Goal: Entertainment & Leisure: Consume media (video, audio)

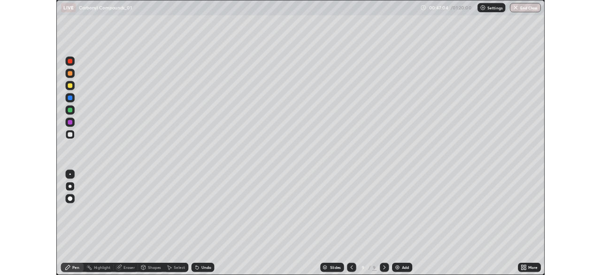
scroll to position [338, 601]
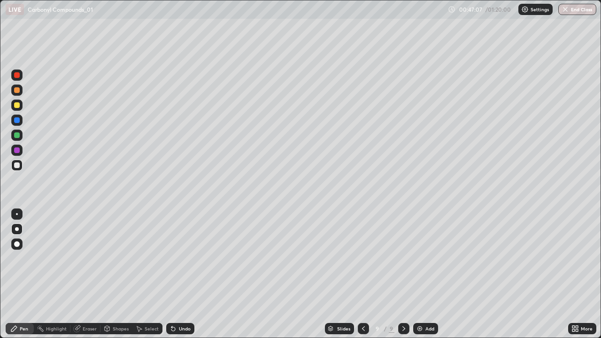
click at [16, 101] on div at bounding box center [16, 105] width 11 height 11
click at [16, 229] on div at bounding box center [17, 229] width 4 height 4
click at [361, 333] on div at bounding box center [363, 328] width 11 height 11
click at [403, 328] on icon at bounding box center [404, 329] width 8 height 8
click at [14, 169] on div at bounding box center [16, 165] width 11 height 11
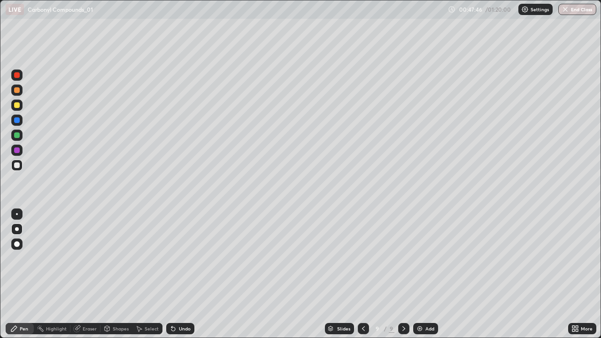
click at [21, 228] on div at bounding box center [16, 229] width 11 height 11
click at [16, 108] on div at bounding box center [17, 105] width 6 height 6
click at [16, 159] on div at bounding box center [16, 165] width 11 height 15
click at [177, 330] on div "Undo" at bounding box center [180, 328] width 28 height 11
click at [179, 330] on div "Undo" at bounding box center [185, 328] width 12 height 5
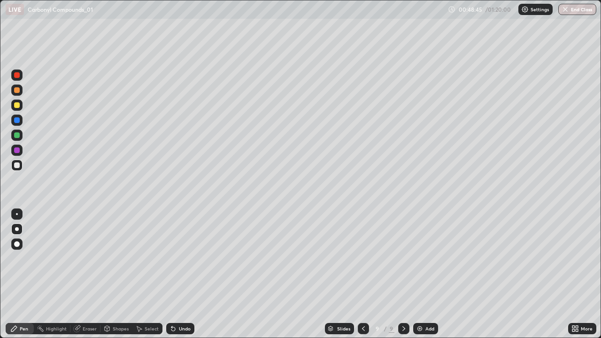
click at [12, 105] on div at bounding box center [16, 105] width 11 height 11
click at [16, 163] on div at bounding box center [17, 166] width 6 height 6
click at [17, 151] on div at bounding box center [17, 150] width 6 height 6
click at [179, 330] on div "Undo" at bounding box center [185, 328] width 12 height 5
click at [178, 333] on div "Undo" at bounding box center [180, 328] width 28 height 11
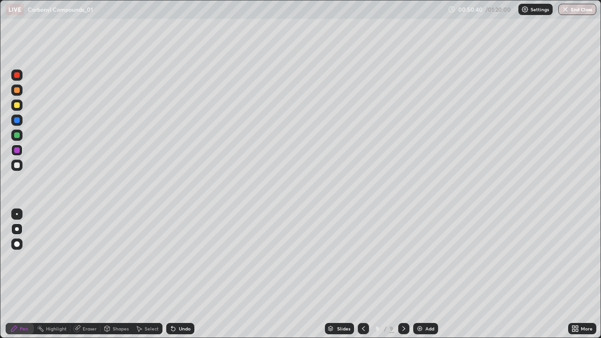
click at [427, 327] on div "Add" at bounding box center [430, 328] width 9 height 5
click at [16, 103] on div at bounding box center [17, 105] width 6 height 6
click at [17, 91] on div at bounding box center [17, 90] width 6 height 6
click at [15, 107] on div at bounding box center [17, 105] width 6 height 6
click at [17, 165] on div at bounding box center [17, 166] width 6 height 6
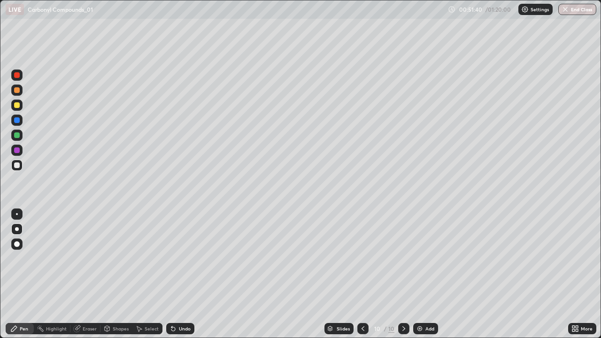
click at [181, 335] on div "Undo" at bounding box center [179, 328] width 32 height 19
click at [173, 327] on icon at bounding box center [174, 329] width 8 height 8
click at [179, 329] on div "Undo" at bounding box center [185, 328] width 12 height 5
click at [23, 170] on div at bounding box center [16, 165] width 15 height 15
click at [180, 329] on div "Undo" at bounding box center [185, 328] width 12 height 5
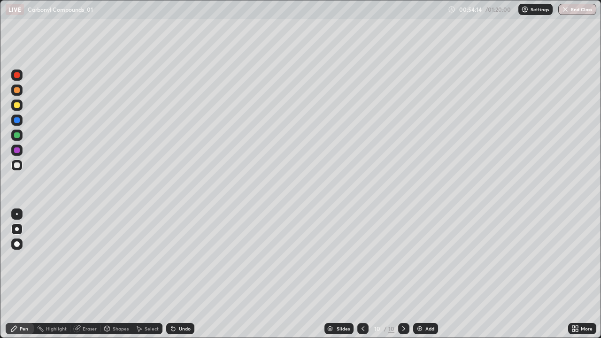
click at [422, 330] on img at bounding box center [420, 329] width 8 height 8
click at [363, 329] on icon at bounding box center [364, 329] width 8 height 8
click at [14, 104] on div at bounding box center [16, 105] width 11 height 11
click at [424, 332] on div "Add" at bounding box center [425, 328] width 25 height 11
click at [20, 168] on div at bounding box center [16, 165] width 11 height 11
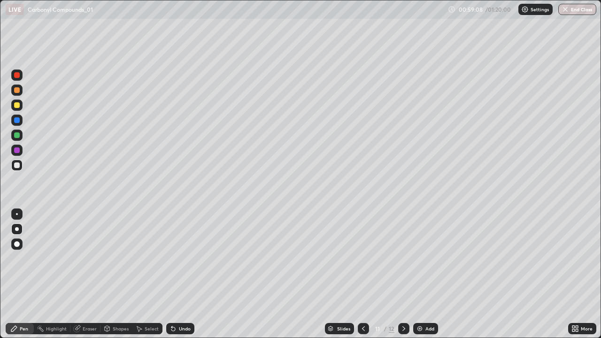
click at [15, 107] on div at bounding box center [17, 105] width 6 height 6
click at [382, 18] on div "LIVE Carbonyl Compounds_01" at bounding box center [225, 9] width 439 height 19
click at [173, 334] on div "Undo" at bounding box center [179, 328] width 32 height 19
click at [177, 333] on div "Undo" at bounding box center [180, 328] width 28 height 11
click at [364, 326] on icon at bounding box center [363, 328] width 3 height 5
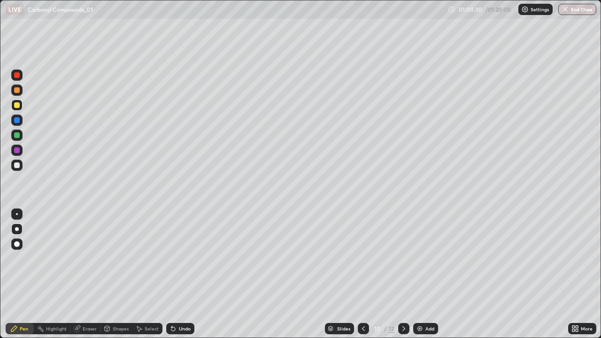
click at [404, 326] on icon at bounding box center [404, 329] width 8 height 8
click at [404, 331] on icon at bounding box center [404, 329] width 8 height 8
click at [365, 333] on div at bounding box center [363, 328] width 11 height 11
click at [422, 331] on img at bounding box center [420, 329] width 8 height 8
click at [17, 92] on div at bounding box center [17, 90] width 6 height 6
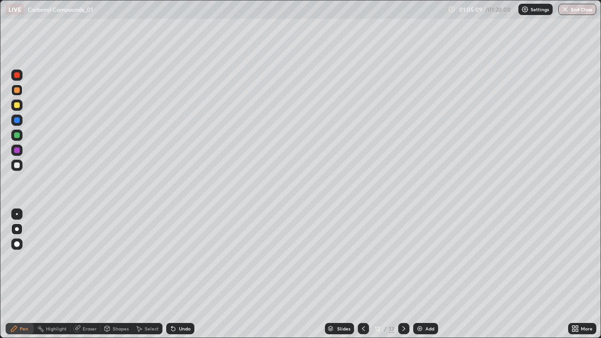
click at [16, 105] on div at bounding box center [17, 105] width 6 height 6
click at [503, 18] on div "LIVE Carbonyl Compounds_01 01:05:31 / 01:20:00 Settings End Class" at bounding box center [301, 9] width 591 height 19
click at [179, 327] on div "Undo" at bounding box center [185, 328] width 12 height 5
click at [14, 154] on div at bounding box center [16, 150] width 11 height 11
click at [569, 11] on button "End Class" at bounding box center [577, 9] width 38 height 11
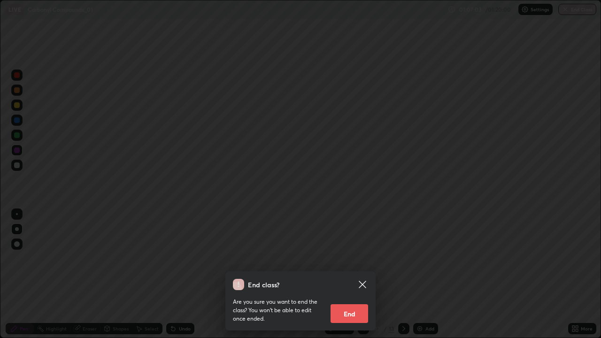
click at [515, 68] on div "End class? Are you sure you want to end the class? You won’t be able to edit on…" at bounding box center [300, 169] width 601 height 338
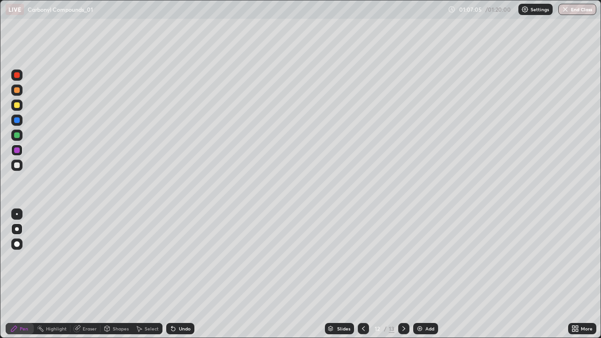
click at [571, 8] on button "End Class" at bounding box center [577, 9] width 38 height 11
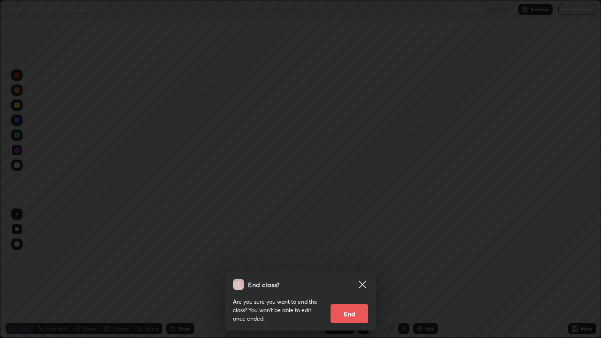
click at [346, 314] on button "End" at bounding box center [350, 313] width 38 height 19
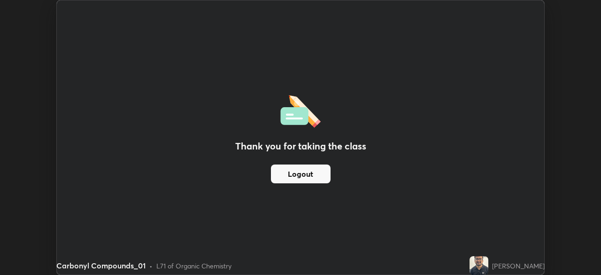
scroll to position [46695, 46368]
click at [87, 39] on div "Thank you for taking the class Logout" at bounding box center [301, 137] width 488 height 274
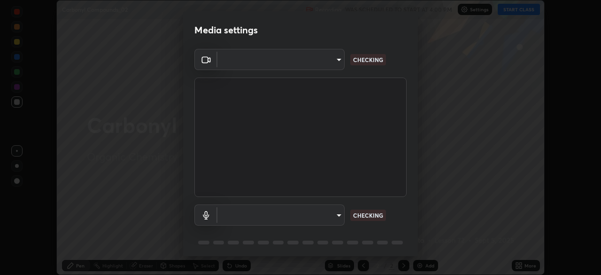
scroll to position [33, 0]
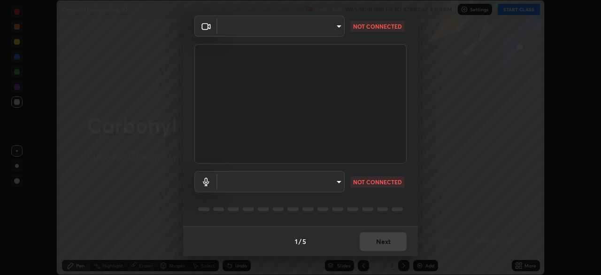
type input "f5ae6119dc4fab334a8cf66c369197aa9d1a3f6993b34b3aeb85a59339566d19"
type input "default"
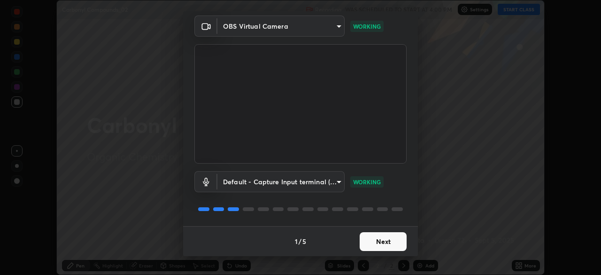
click at [376, 240] on button "Next" at bounding box center [383, 241] width 47 height 19
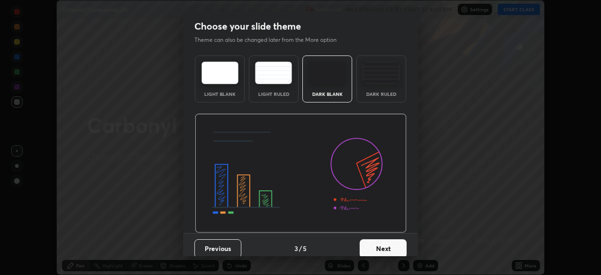
click at [379, 244] on button "Next" at bounding box center [383, 248] width 47 height 19
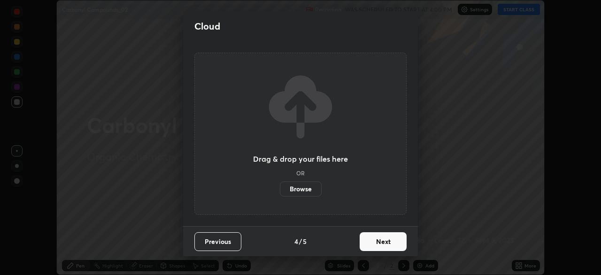
click at [380, 244] on button "Next" at bounding box center [383, 241] width 47 height 19
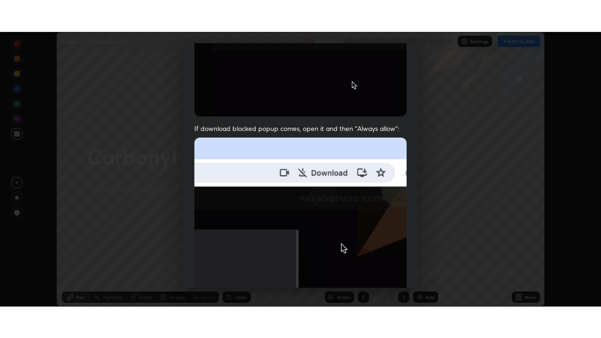
scroll to position [225, 0]
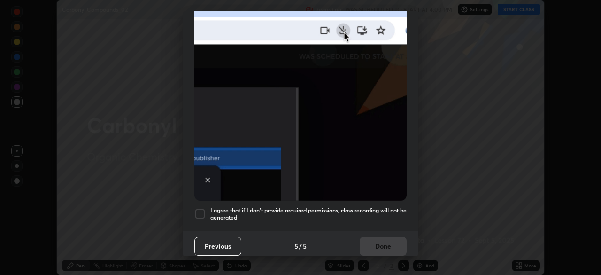
click at [199, 210] on div at bounding box center [199, 213] width 11 height 11
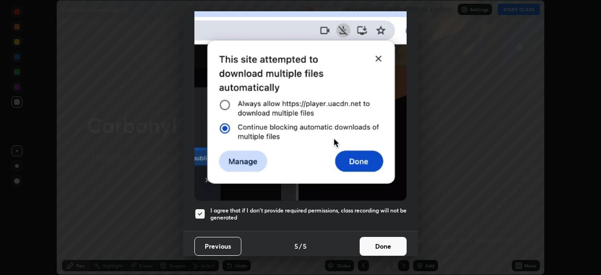
click at [386, 247] on button "Done" at bounding box center [383, 246] width 47 height 19
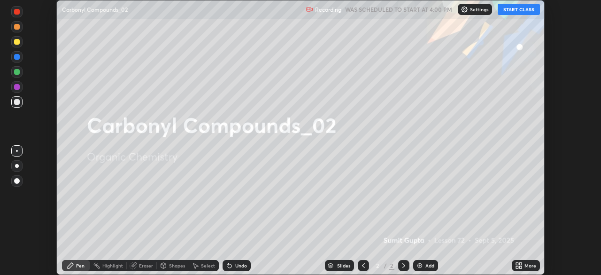
click at [527, 12] on button "START CLASS" at bounding box center [519, 9] width 42 height 11
click at [525, 271] on div "More" at bounding box center [526, 265] width 28 height 11
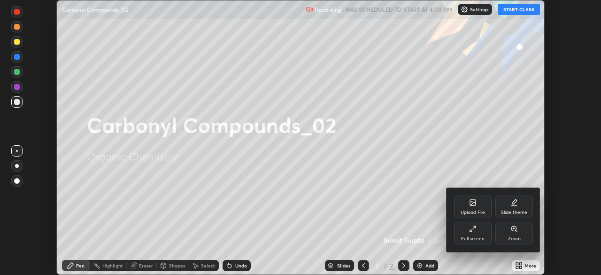
click at [478, 237] on div "Full screen" at bounding box center [472, 238] width 23 height 5
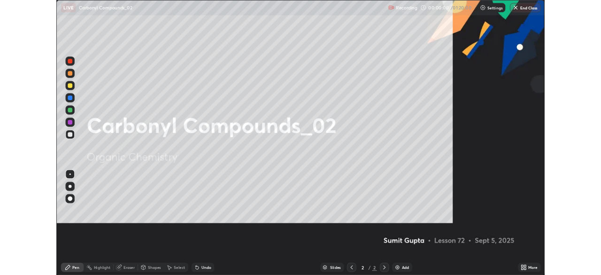
scroll to position [338, 601]
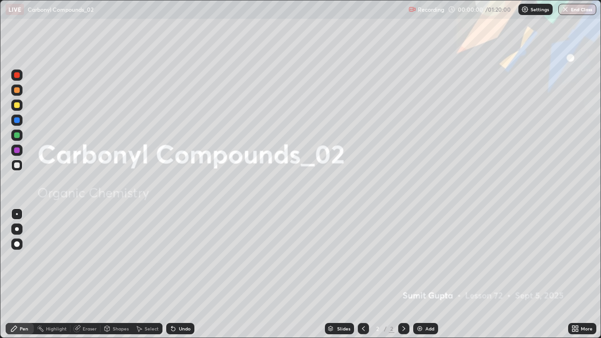
click at [421, 274] on img at bounding box center [420, 329] width 8 height 8
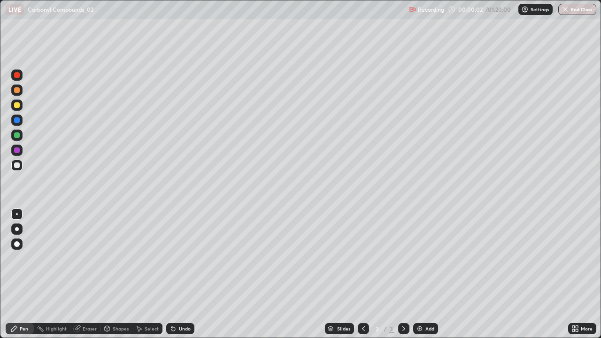
click at [19, 230] on div at bounding box center [16, 229] width 11 height 11
click at [17, 107] on div at bounding box center [17, 105] width 6 height 6
click at [177, 274] on div "Undo" at bounding box center [180, 328] width 28 height 11
click at [180, 274] on div "Undo" at bounding box center [179, 328] width 32 height 19
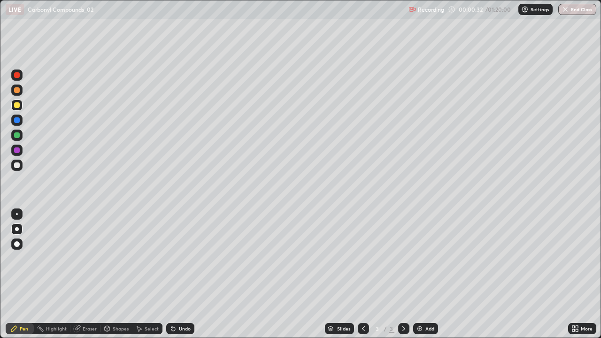
click at [176, 274] on div "Undo" at bounding box center [180, 328] width 28 height 11
click at [173, 274] on icon at bounding box center [174, 329] width 8 height 8
click at [174, 274] on icon at bounding box center [174, 329] width 8 height 8
click at [420, 274] on img at bounding box center [420, 329] width 8 height 8
click at [362, 274] on icon at bounding box center [364, 329] width 8 height 8
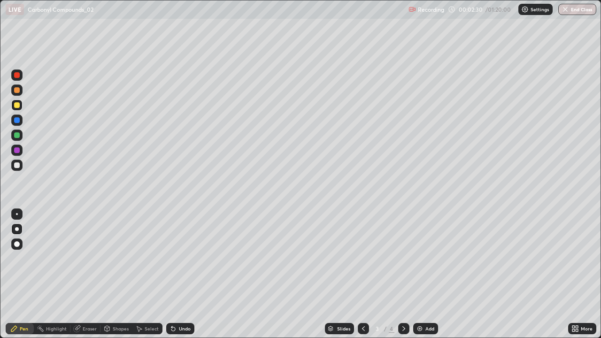
click at [402, 274] on icon at bounding box center [404, 329] width 8 height 8
click at [182, 274] on div "Undo" at bounding box center [180, 328] width 28 height 11
click at [174, 274] on div "Undo" at bounding box center [180, 328] width 28 height 11
click at [181, 274] on div "Undo" at bounding box center [185, 328] width 12 height 5
click at [360, 274] on icon at bounding box center [364, 329] width 8 height 8
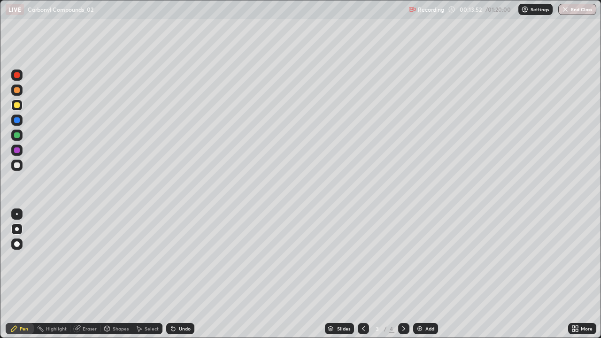
click at [18, 106] on div at bounding box center [17, 105] width 6 height 6
click at [18, 122] on div at bounding box center [17, 120] width 6 height 6
click at [15, 118] on div at bounding box center [17, 120] width 6 height 6
click at [179, 274] on div "Undo" at bounding box center [185, 328] width 12 height 5
click at [172, 274] on icon at bounding box center [173, 329] width 4 height 4
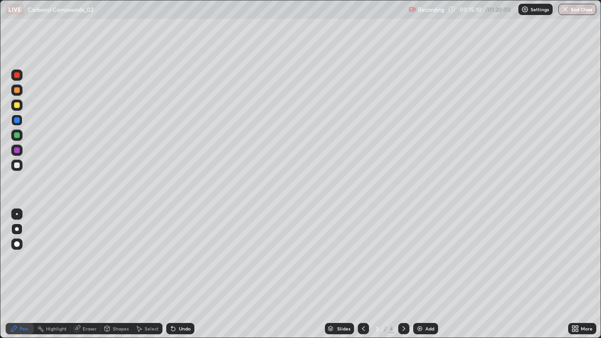
click at [404, 274] on icon at bounding box center [404, 329] width 8 height 8
click at [15, 94] on div at bounding box center [16, 90] width 11 height 11
click at [421, 274] on div "Add" at bounding box center [425, 328] width 25 height 11
click at [17, 89] on div at bounding box center [17, 90] width 6 height 6
click at [18, 109] on div at bounding box center [16, 105] width 11 height 11
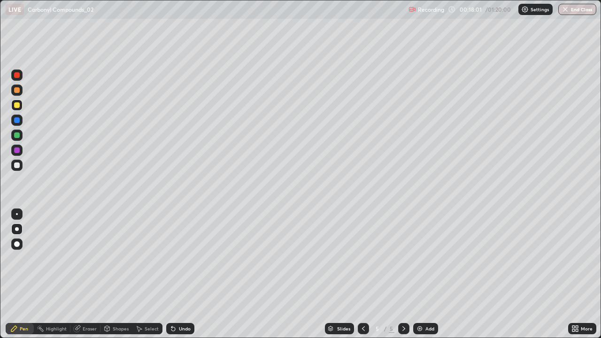
click at [364, 274] on icon at bounding box center [363, 328] width 3 height 5
click at [367, 274] on div at bounding box center [363, 328] width 11 height 11
click at [399, 274] on div at bounding box center [403, 328] width 11 height 11
click at [403, 274] on icon at bounding box center [404, 329] width 8 height 8
click at [20, 165] on div at bounding box center [16, 165] width 11 height 11
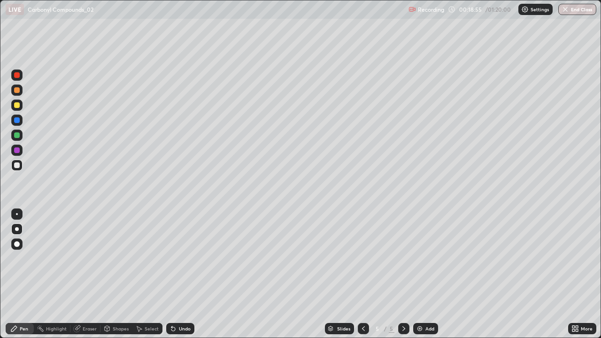
click at [15, 87] on div at bounding box center [17, 90] width 6 height 6
click at [107, 274] on icon at bounding box center [107, 329] width 5 height 6
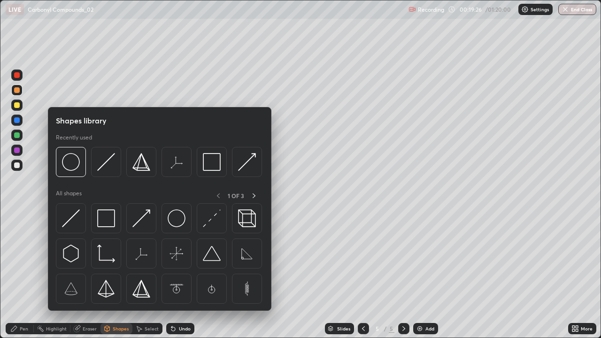
click at [80, 274] on icon at bounding box center [77, 329] width 8 height 8
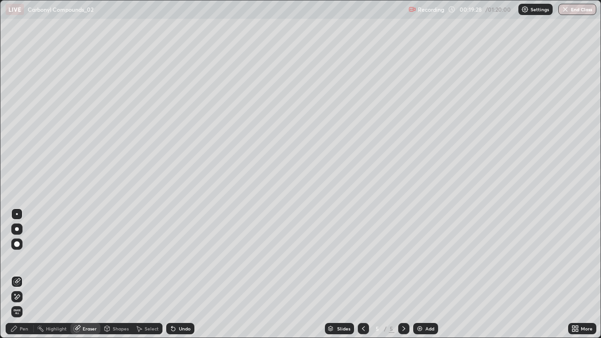
click at [21, 274] on div "Pen" at bounding box center [20, 328] width 28 height 11
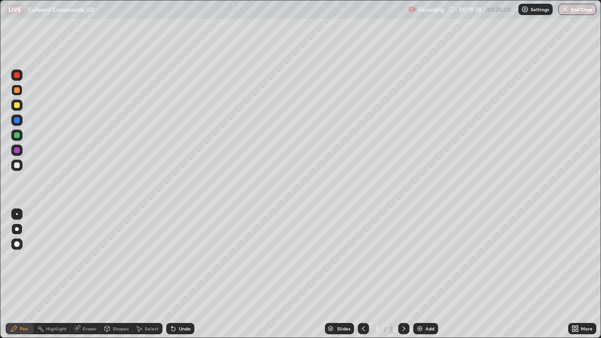
click at [176, 274] on div "Undo" at bounding box center [180, 328] width 28 height 11
click at [172, 274] on icon at bounding box center [173, 329] width 4 height 4
click at [177, 274] on div "Undo" at bounding box center [180, 328] width 28 height 11
click at [176, 274] on div "Undo" at bounding box center [180, 328] width 28 height 11
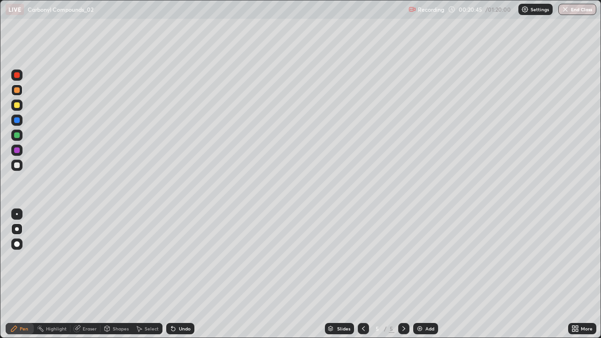
click at [179, 274] on div "Undo" at bounding box center [179, 328] width 32 height 19
click at [18, 166] on div at bounding box center [17, 166] width 6 height 6
click at [16, 113] on div at bounding box center [16, 120] width 11 height 15
click at [181, 274] on div "Undo" at bounding box center [180, 328] width 28 height 11
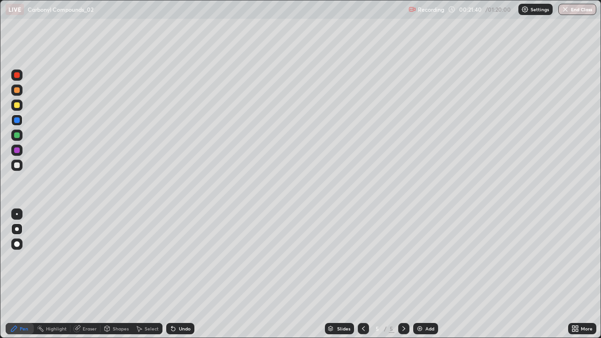
click at [183, 274] on div "Undo" at bounding box center [180, 328] width 28 height 11
click at [17, 163] on div at bounding box center [17, 166] width 6 height 6
click at [420, 274] on img at bounding box center [420, 329] width 8 height 8
click at [16, 165] on div at bounding box center [17, 166] width 6 height 6
click at [179, 274] on div "Undo" at bounding box center [185, 328] width 12 height 5
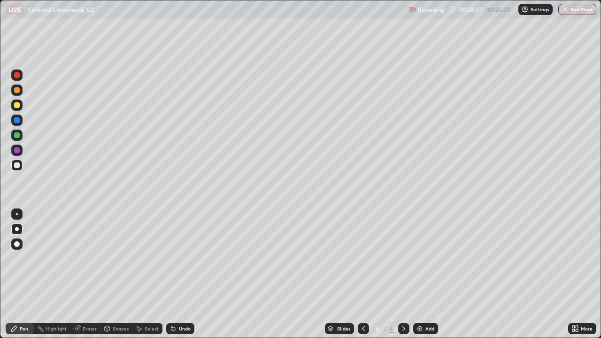
click at [179, 274] on div "Undo" at bounding box center [180, 328] width 28 height 11
click at [181, 274] on div "Undo" at bounding box center [180, 328] width 28 height 11
click at [183, 274] on div "Undo" at bounding box center [185, 328] width 12 height 5
click at [184, 274] on div "Undo" at bounding box center [185, 328] width 12 height 5
click at [176, 274] on div "Undo" at bounding box center [180, 328] width 28 height 11
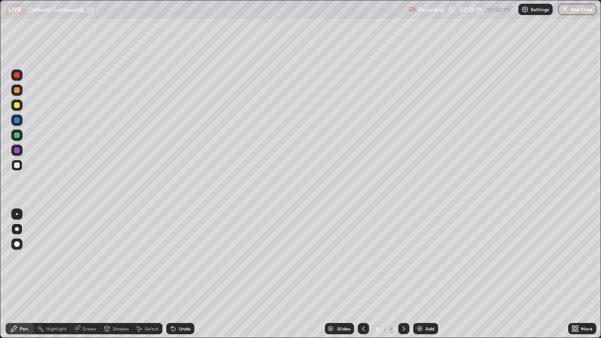
click at [177, 274] on div "Undo" at bounding box center [179, 328] width 32 height 19
click at [178, 274] on div "Undo" at bounding box center [180, 328] width 28 height 11
click at [18, 102] on div at bounding box center [17, 105] width 6 height 6
click at [426, 274] on div "Add" at bounding box center [430, 328] width 9 height 5
click at [19, 164] on div at bounding box center [17, 166] width 6 height 6
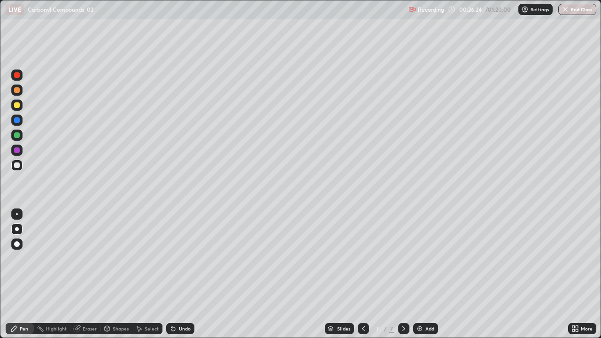
click at [20, 106] on div at bounding box center [16, 105] width 11 height 11
click at [179, 274] on div "Undo" at bounding box center [185, 328] width 12 height 5
click at [21, 166] on div at bounding box center [16, 165] width 11 height 11
click at [19, 155] on div at bounding box center [16, 150] width 11 height 11
click at [177, 274] on div "Undo" at bounding box center [180, 328] width 28 height 11
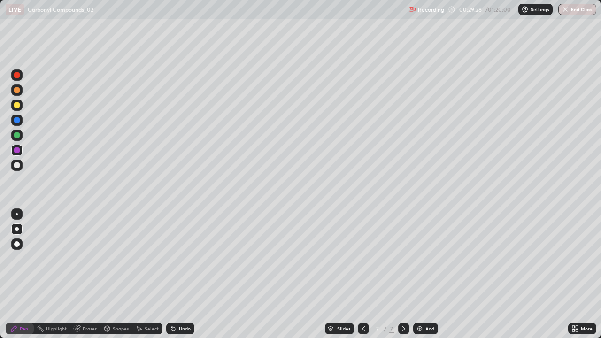
click at [20, 100] on div at bounding box center [16, 105] width 11 height 11
click at [179, 274] on div "Undo" at bounding box center [180, 328] width 28 height 11
click at [173, 274] on icon at bounding box center [173, 329] width 4 height 4
click at [179, 274] on div "Undo" at bounding box center [185, 328] width 12 height 5
click at [18, 170] on div at bounding box center [16, 165] width 11 height 11
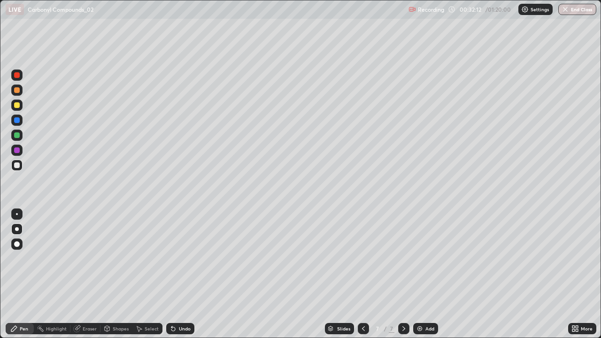
click at [19, 101] on div at bounding box center [16, 105] width 11 height 11
click at [18, 164] on div at bounding box center [17, 166] width 6 height 6
click at [429, 274] on div "Add" at bounding box center [425, 328] width 25 height 11
click at [22, 101] on div at bounding box center [16, 105] width 11 height 11
click at [18, 162] on div at bounding box center [16, 165] width 11 height 11
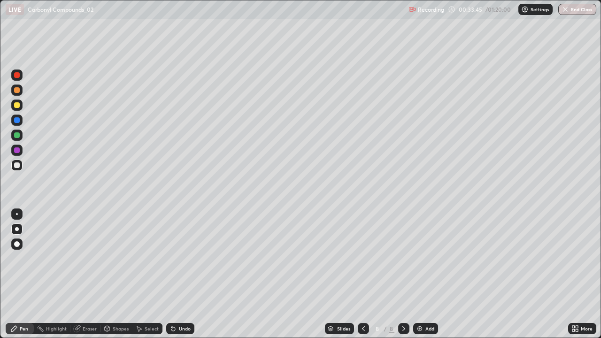
click at [15, 106] on div at bounding box center [17, 105] width 6 height 6
click at [179, 274] on div "Undo" at bounding box center [185, 328] width 12 height 5
click at [17, 165] on div at bounding box center [17, 166] width 6 height 6
click at [19, 109] on div at bounding box center [16, 105] width 11 height 11
click at [82, 274] on div "Eraser" at bounding box center [85, 328] width 30 height 11
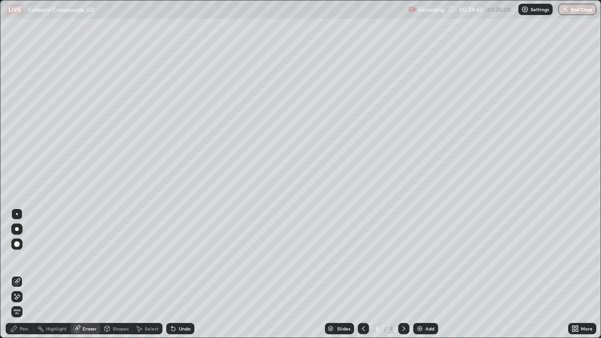
click at [22, 274] on div "Pen" at bounding box center [20, 328] width 28 height 19
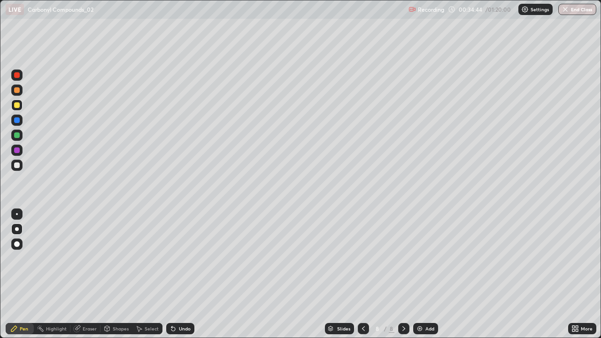
click at [174, 274] on icon at bounding box center [174, 329] width 8 height 8
click at [177, 274] on div "Undo" at bounding box center [180, 328] width 28 height 11
click at [179, 274] on div "Undo" at bounding box center [185, 328] width 12 height 5
click at [423, 274] on div "Add" at bounding box center [425, 328] width 25 height 11
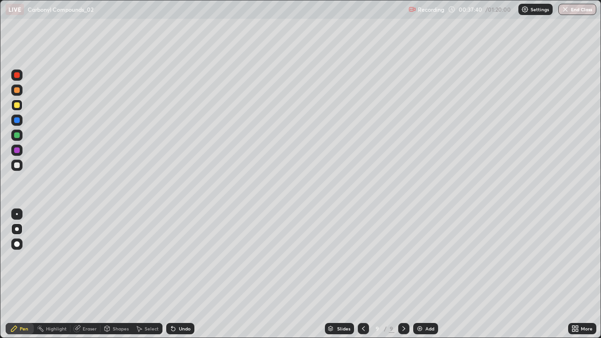
click at [19, 105] on div at bounding box center [17, 105] width 6 height 6
click at [109, 274] on icon at bounding box center [107, 329] width 8 height 8
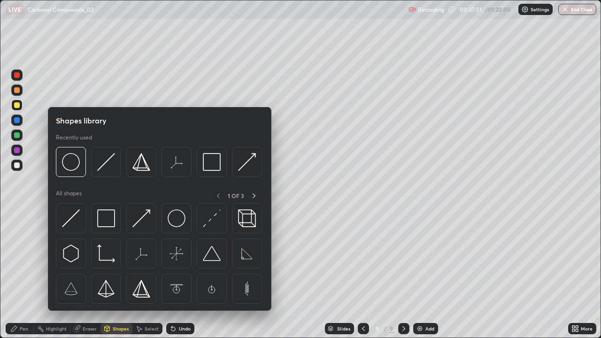
click at [79, 274] on icon at bounding box center [77, 329] width 8 height 8
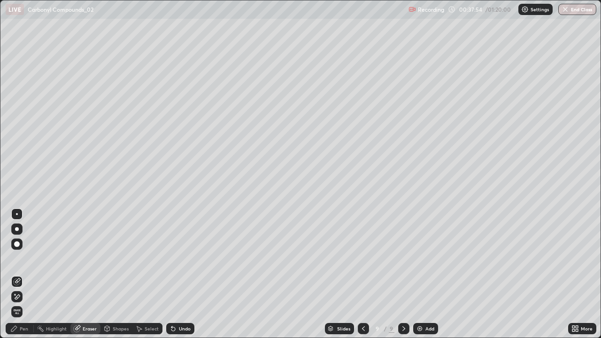
click at [22, 274] on div "Pen" at bounding box center [24, 328] width 8 height 5
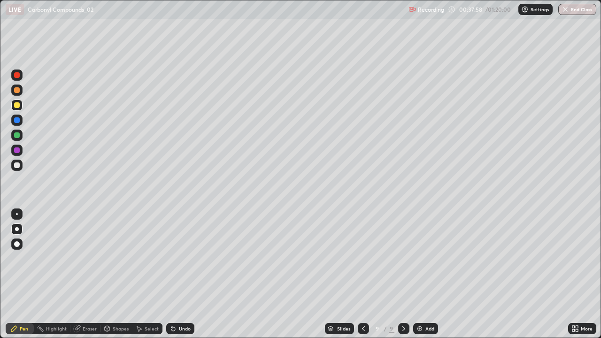
click at [178, 274] on div "Undo" at bounding box center [179, 328] width 32 height 19
click at [23, 169] on div at bounding box center [16, 165] width 15 height 15
click at [183, 274] on div "Undo" at bounding box center [185, 328] width 12 height 5
click at [423, 274] on div "Add" at bounding box center [425, 328] width 25 height 11
click at [19, 104] on div at bounding box center [17, 105] width 6 height 6
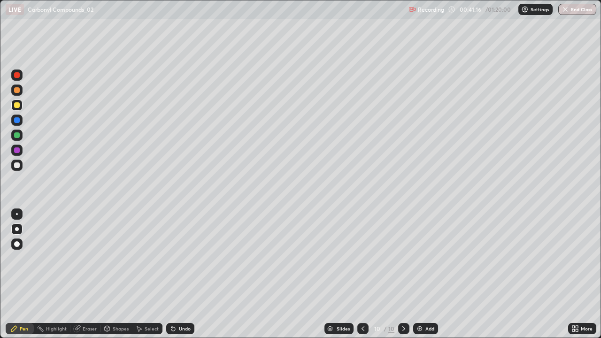
click at [177, 274] on div "Undo" at bounding box center [180, 328] width 28 height 11
click at [18, 165] on div at bounding box center [17, 166] width 6 height 6
click at [18, 106] on div at bounding box center [17, 105] width 6 height 6
click at [14, 102] on div at bounding box center [16, 105] width 11 height 11
click at [180, 274] on div "Undo" at bounding box center [179, 328] width 32 height 19
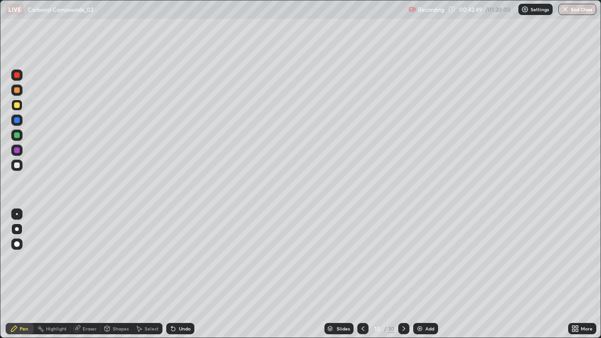
click at [424, 274] on div "Add" at bounding box center [425, 328] width 25 height 11
click at [17, 105] on div at bounding box center [17, 105] width 6 height 6
click at [20, 166] on div at bounding box center [16, 165] width 11 height 11
click at [174, 274] on icon at bounding box center [174, 329] width 8 height 8
click at [19, 106] on div at bounding box center [17, 105] width 6 height 6
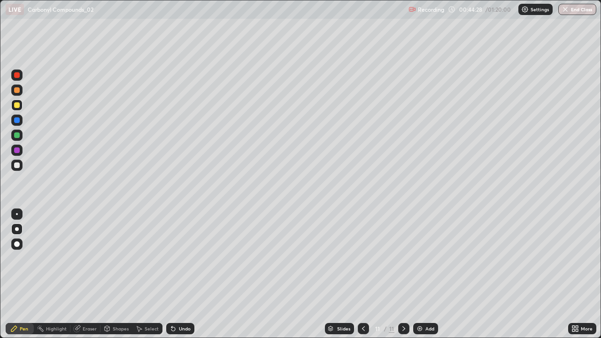
click at [171, 274] on icon at bounding box center [173, 329] width 4 height 4
click at [172, 274] on icon at bounding box center [173, 329] width 4 height 4
click at [170, 274] on icon at bounding box center [174, 329] width 8 height 8
click at [173, 274] on icon at bounding box center [173, 329] width 4 height 4
click at [175, 274] on icon at bounding box center [174, 329] width 8 height 8
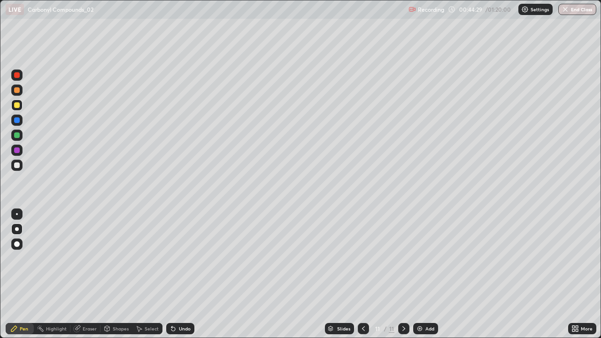
click at [179, 274] on div "Undo" at bounding box center [185, 328] width 12 height 5
click at [176, 274] on div "Undo" at bounding box center [180, 328] width 28 height 11
click at [177, 274] on div "Undo" at bounding box center [180, 328] width 28 height 11
click at [172, 274] on icon at bounding box center [173, 329] width 4 height 4
click at [174, 274] on icon at bounding box center [174, 329] width 8 height 8
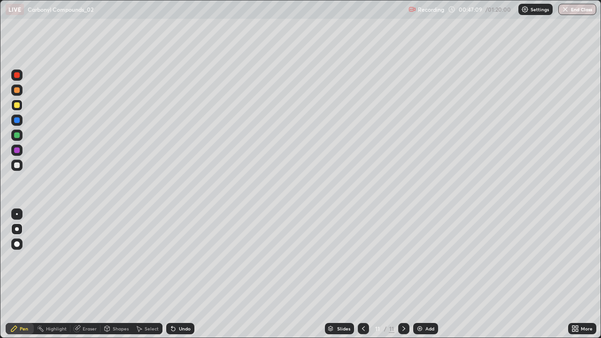
click at [424, 274] on div "Add" at bounding box center [425, 328] width 25 height 11
click at [20, 107] on div at bounding box center [16, 105] width 11 height 11
click at [180, 274] on div "Undo" at bounding box center [180, 328] width 28 height 11
click at [21, 168] on div at bounding box center [16, 165] width 11 height 11
click at [362, 274] on icon at bounding box center [363, 328] width 3 height 5
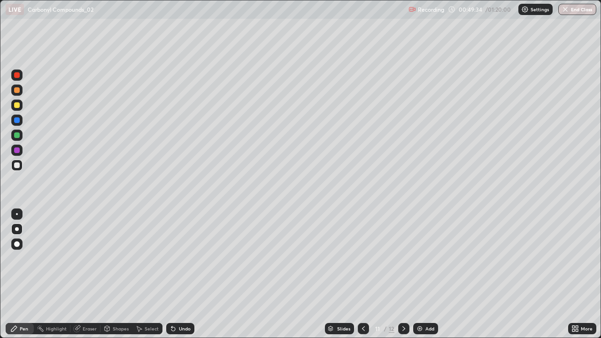
click at [174, 274] on icon at bounding box center [174, 329] width 8 height 8
click at [399, 274] on div at bounding box center [403, 328] width 11 height 11
click at [182, 274] on div "Undo" at bounding box center [185, 328] width 12 height 5
click at [21, 101] on div at bounding box center [16, 105] width 11 height 11
click at [22, 165] on div at bounding box center [16, 165] width 11 height 11
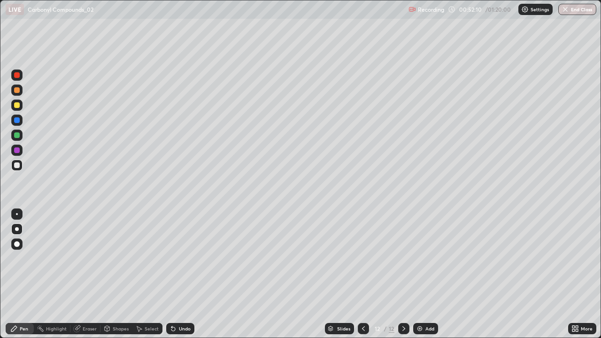
click at [13, 103] on div at bounding box center [16, 105] width 11 height 11
click at [19, 166] on div at bounding box center [17, 166] width 6 height 6
click at [426, 274] on div "Add" at bounding box center [430, 328] width 9 height 5
click at [367, 274] on div at bounding box center [363, 328] width 11 height 11
click at [404, 274] on div at bounding box center [403, 328] width 11 height 11
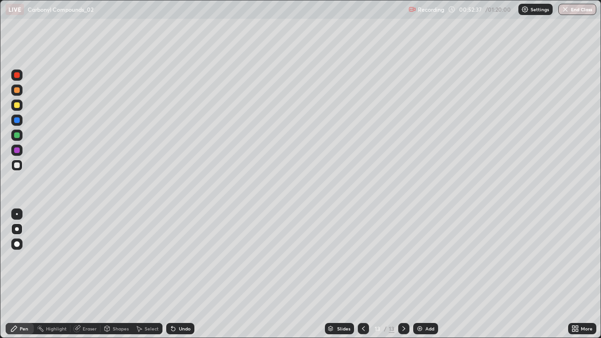
click at [178, 274] on div "Undo" at bounding box center [180, 328] width 28 height 11
click at [15, 108] on div at bounding box center [16, 105] width 11 height 11
click at [16, 92] on div at bounding box center [17, 90] width 6 height 6
click at [172, 274] on icon at bounding box center [173, 329] width 4 height 4
click at [22, 149] on div at bounding box center [16, 150] width 11 height 11
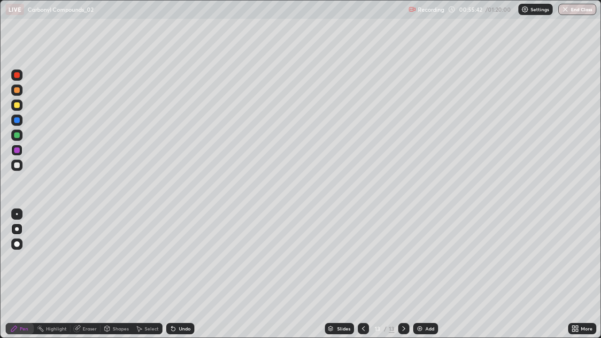
click at [19, 105] on div at bounding box center [17, 105] width 6 height 6
click at [422, 274] on img at bounding box center [420, 329] width 8 height 8
click at [16, 103] on div at bounding box center [17, 105] width 6 height 6
click at [182, 274] on div "Undo" at bounding box center [179, 328] width 32 height 19
click at [18, 165] on div at bounding box center [17, 166] width 6 height 6
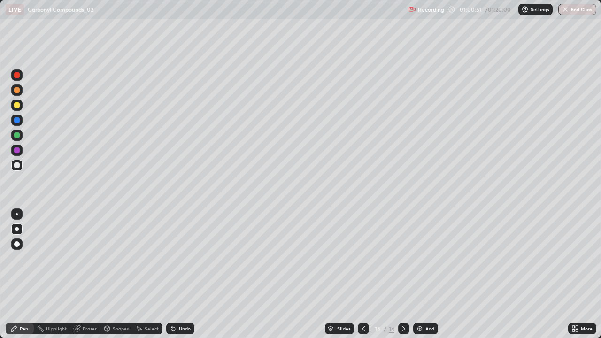
click at [426, 274] on div "Add" at bounding box center [425, 328] width 25 height 11
click at [363, 274] on icon at bounding box center [363, 328] width 3 height 5
click at [403, 274] on icon at bounding box center [404, 329] width 8 height 8
click at [16, 105] on div at bounding box center [17, 105] width 6 height 6
click at [176, 274] on div "Undo" at bounding box center [180, 328] width 28 height 11
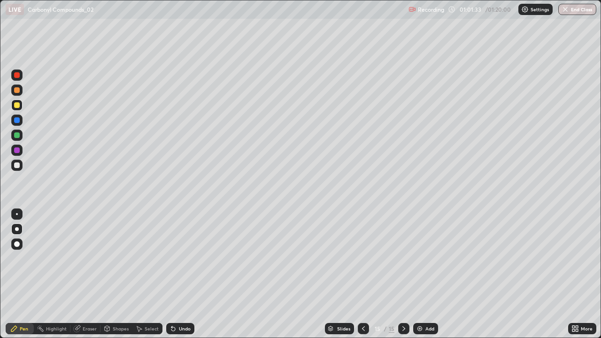
click at [173, 274] on icon at bounding box center [174, 329] width 8 height 8
click at [172, 274] on icon at bounding box center [173, 329] width 4 height 4
click at [171, 274] on icon at bounding box center [173, 329] width 4 height 4
click at [173, 274] on icon at bounding box center [174, 329] width 8 height 8
click at [171, 274] on icon at bounding box center [171, 326] width 1 height 1
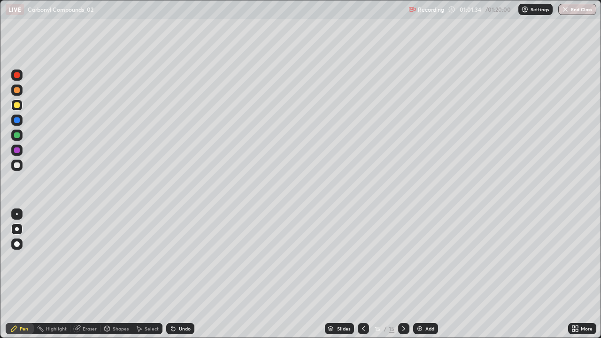
click at [170, 274] on icon at bounding box center [174, 329] width 8 height 8
click at [173, 274] on div "Undo" at bounding box center [179, 328] width 32 height 19
click at [171, 274] on icon at bounding box center [173, 329] width 4 height 4
click at [174, 274] on div "Undo" at bounding box center [179, 328] width 32 height 19
click at [171, 274] on icon at bounding box center [173, 329] width 4 height 4
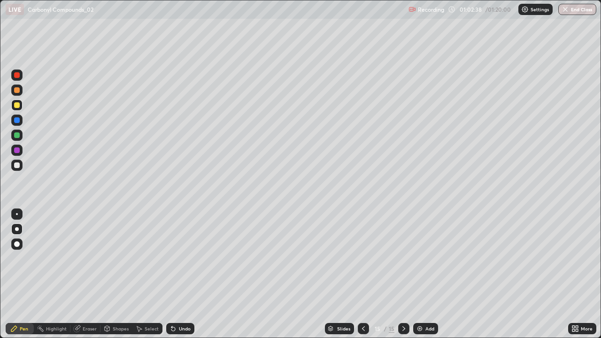
click at [363, 274] on icon at bounding box center [364, 329] width 8 height 8
click at [20, 166] on div at bounding box center [16, 165] width 11 height 11
click at [19, 165] on div at bounding box center [17, 166] width 6 height 6
click at [184, 274] on div "Undo" at bounding box center [185, 328] width 12 height 5
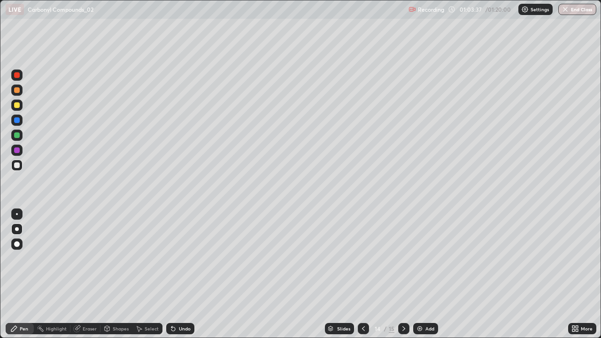
click at [180, 274] on div "Undo" at bounding box center [185, 328] width 12 height 5
click at [182, 274] on div "Undo" at bounding box center [185, 328] width 12 height 5
click at [179, 274] on div "Undo" at bounding box center [185, 328] width 12 height 5
click at [178, 274] on div "Undo" at bounding box center [180, 328] width 28 height 11
click at [18, 107] on div at bounding box center [17, 105] width 6 height 6
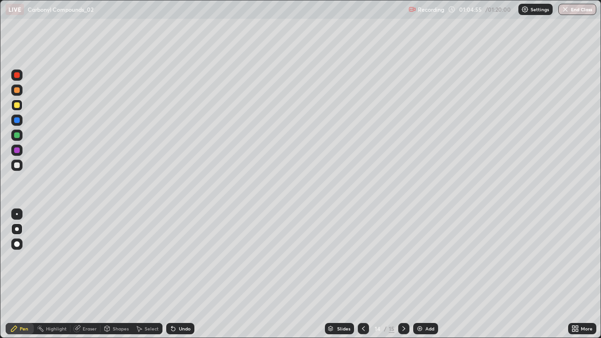
click at [179, 274] on div "Undo" at bounding box center [185, 328] width 12 height 5
click at [171, 274] on icon at bounding box center [173, 329] width 4 height 4
click at [172, 274] on icon at bounding box center [173, 329] width 4 height 4
click at [401, 274] on div at bounding box center [403, 328] width 11 height 11
click at [19, 134] on div at bounding box center [17, 135] width 6 height 6
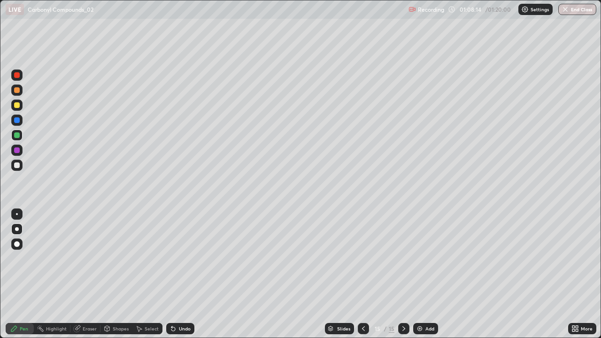
click at [19, 165] on div at bounding box center [17, 166] width 6 height 6
click at [15, 163] on div at bounding box center [17, 166] width 6 height 6
click at [19, 140] on div at bounding box center [16, 135] width 11 height 11
click at [16, 169] on div at bounding box center [16, 165] width 11 height 11
click at [15, 169] on div at bounding box center [16, 165] width 11 height 11
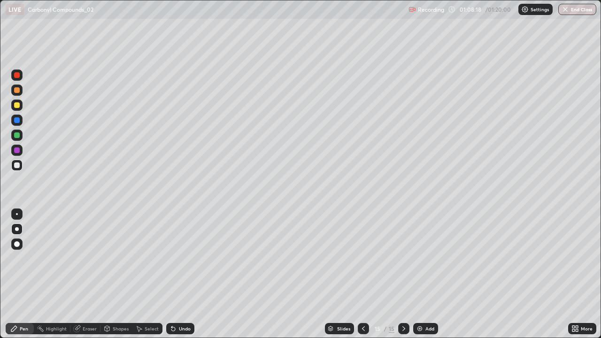
click at [14, 175] on div "Erase all" at bounding box center [17, 169] width 23 height 301
click at [176, 274] on div "Undo" at bounding box center [180, 328] width 28 height 11
click at [364, 274] on icon at bounding box center [364, 329] width 8 height 8
click at [404, 274] on icon at bounding box center [404, 329] width 8 height 8
click at [571, 10] on button "End Class" at bounding box center [577, 9] width 38 height 11
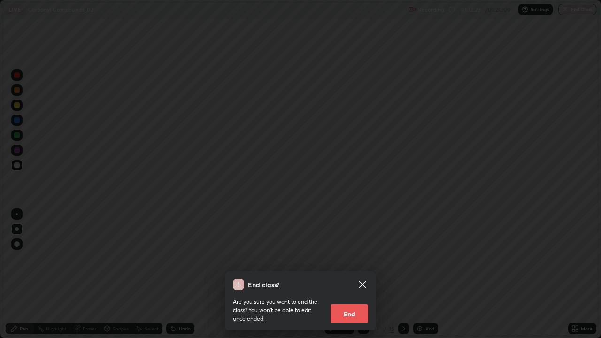
click at [350, 274] on button "End" at bounding box center [350, 313] width 38 height 19
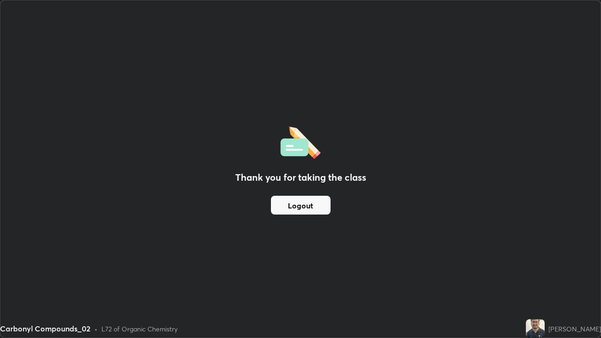
click at [517, 246] on div "Thank you for taking the class Logout" at bounding box center [300, 168] width 600 height 337
click at [288, 249] on div "Thank you for taking the class Logout" at bounding box center [300, 168] width 600 height 337
click at [294, 250] on div "Thank you for taking the class Logout" at bounding box center [300, 168] width 600 height 337
click at [108, 21] on div "Thank you for taking the class Logout" at bounding box center [300, 168] width 600 height 337
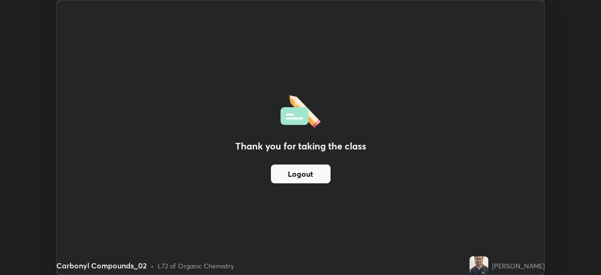
scroll to position [46695, 46368]
